Goal: Find specific page/section: Find specific page/section

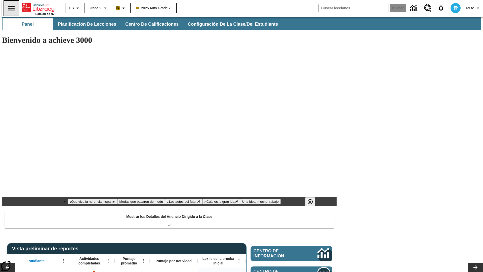
click at [9, 8] on icon "Abrir el menú lateral" at bounding box center [11, 8] width 7 height 5
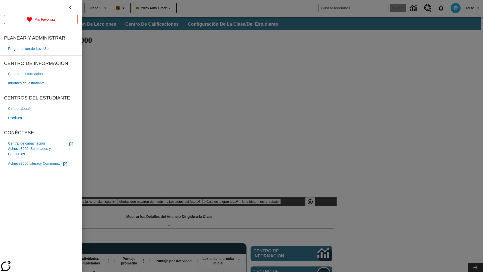
click at [28, 83] on span "Informes del estudiante" at bounding box center [26, 83] width 37 height 5
